Goal: Information Seeking & Learning: Learn about a topic

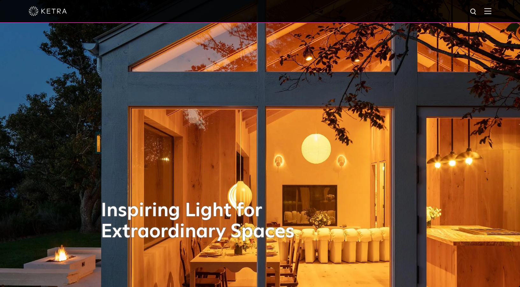
click at [484, 11] on div at bounding box center [260, 11] width 463 height 22
click at [487, 12] on img at bounding box center [488, 11] width 7 height 6
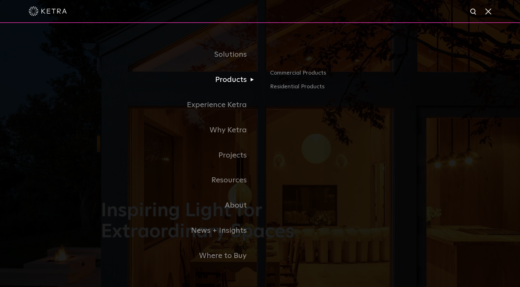
click at [233, 84] on link "Products" at bounding box center [180, 79] width 159 height 25
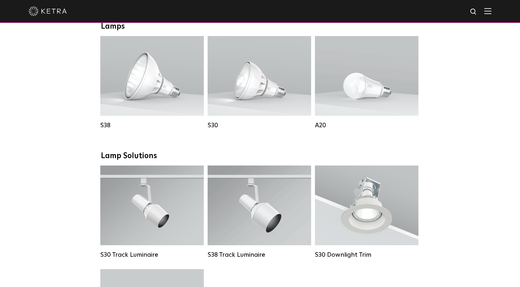
scroll to position [465, 0]
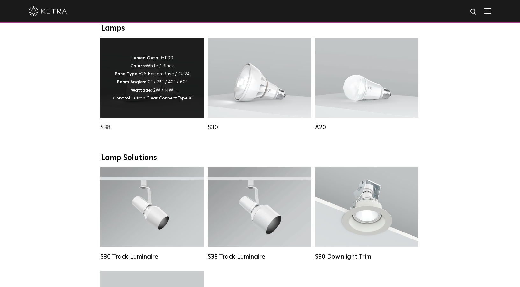
click at [161, 95] on p "Lumen Output: 1100 Colors: White / Black Base Type: E26 Edison Base / GU24 Beam…" at bounding box center [152, 78] width 78 height 48
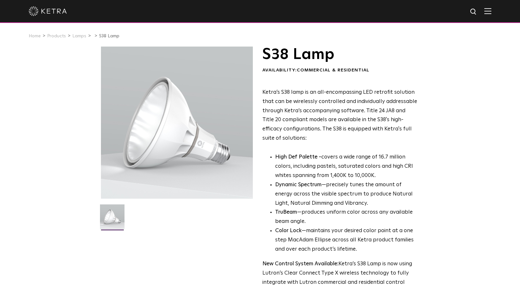
click at [260, 50] on div "S38 Lamp Availability: Commercial & Residential Ketra’s S38 lamp is an all-enco…" at bounding box center [260, 207] width 319 height 320
